Goal: Find contact information: Find contact information

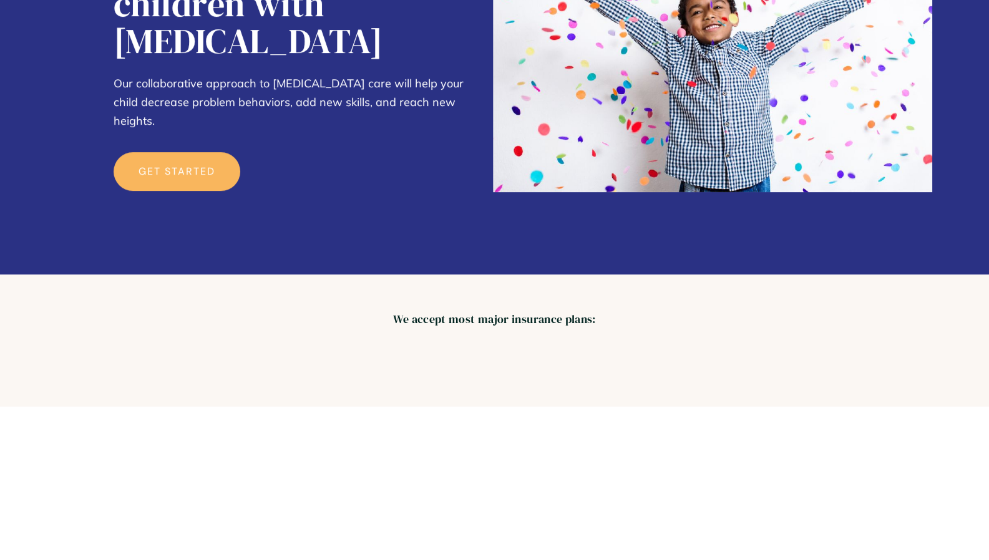
scroll to position [261, 0]
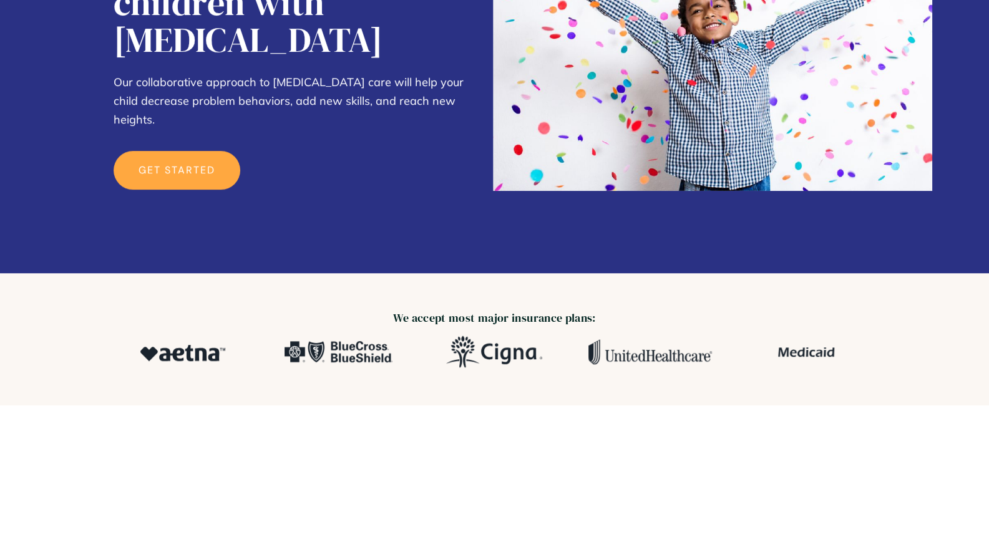
click at [191, 151] on link "get started" at bounding box center [177, 170] width 127 height 39
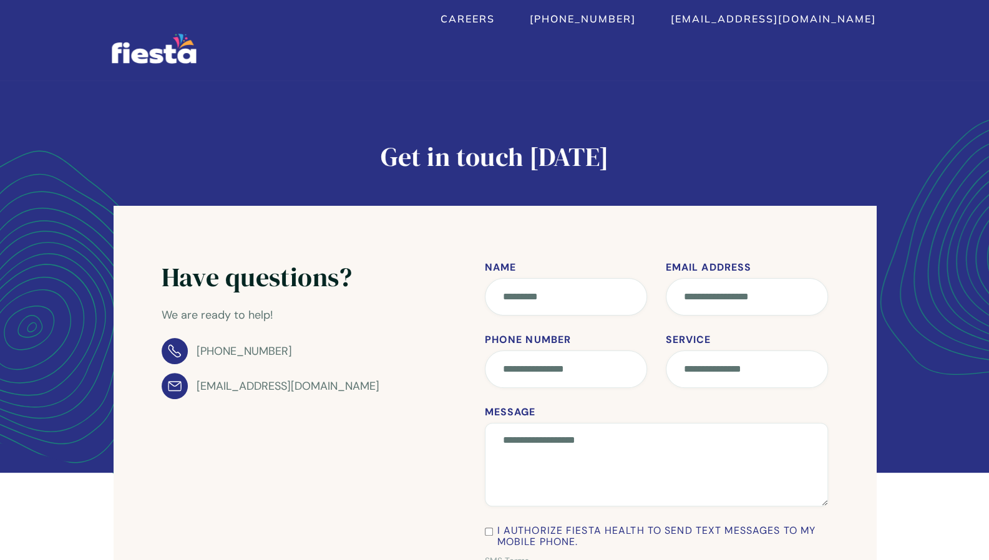
click at [183, 53] on img "home" at bounding box center [154, 49] width 84 height 30
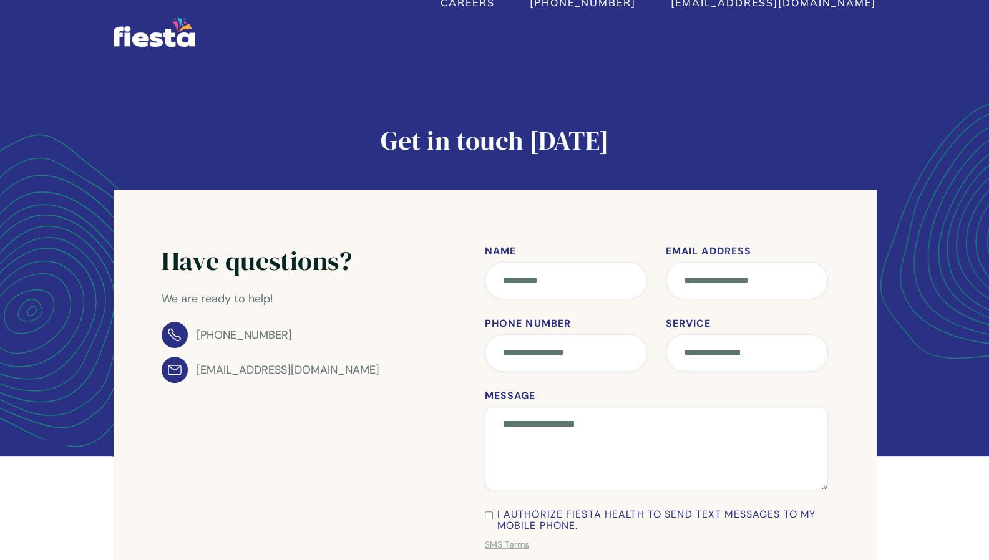
scroll to position [17, 0]
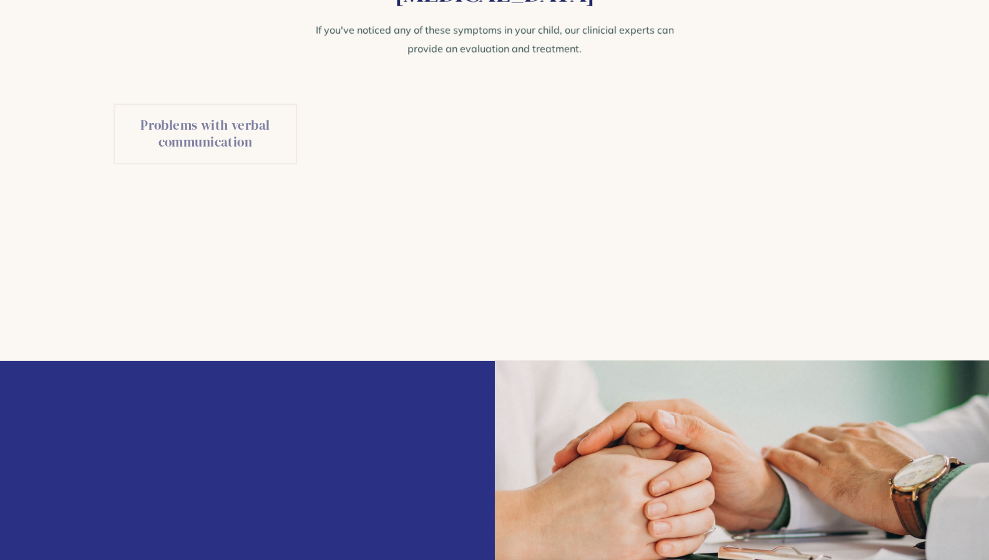
scroll to position [2282, 0]
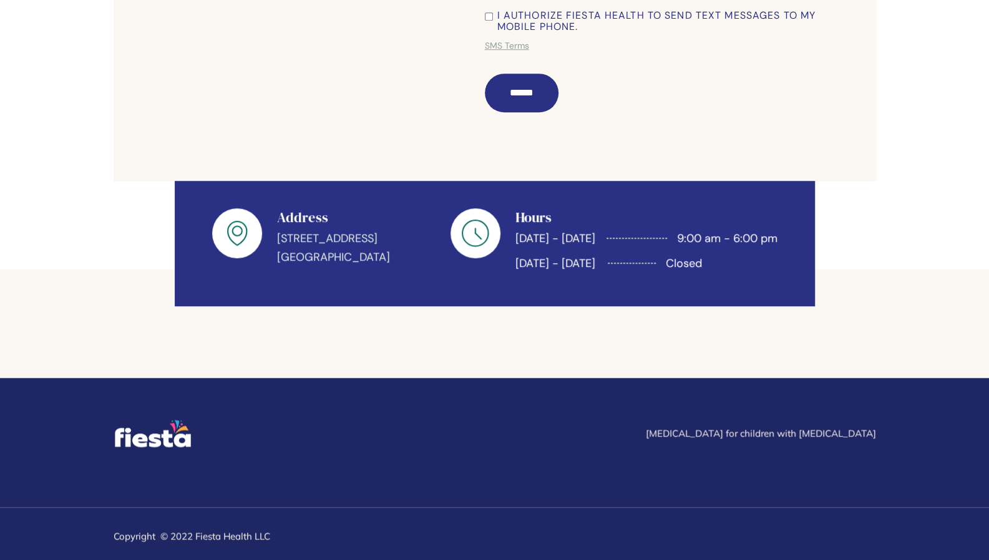
scroll to position [520, 0]
